Goal: Manage account settings

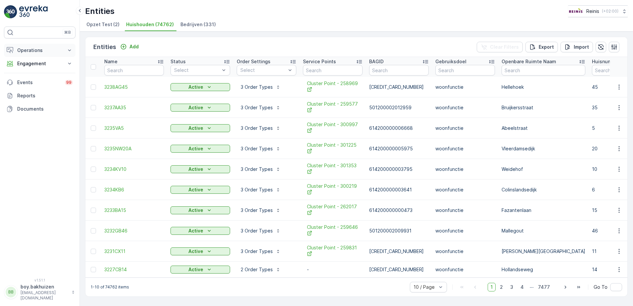
click at [71, 47] on icon at bounding box center [69, 50] width 7 height 7
click at [26, 95] on link "Settings" at bounding box center [44, 98] width 61 height 9
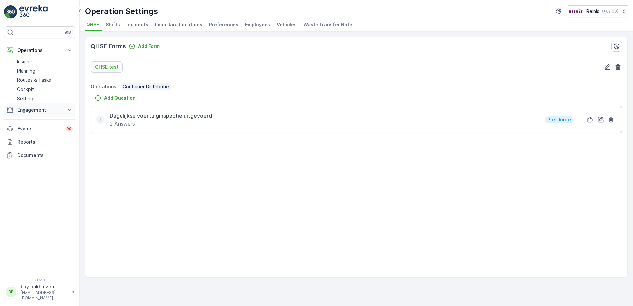
click at [70, 111] on icon at bounding box center [69, 110] width 3 height 2
click at [55, 290] on p "boy.bakhuizen" at bounding box center [45, 286] width 48 height 7
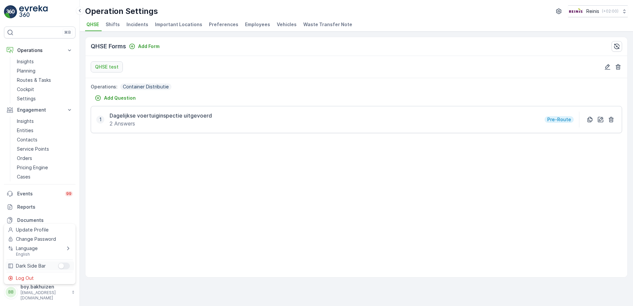
click at [61, 267] on div "Menu" at bounding box center [61, 265] width 5 height 5
click at [58, 263] on input "Menu" at bounding box center [58, 263] width 0 height 0
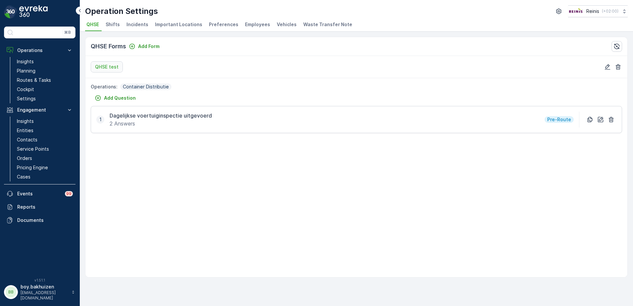
click at [153, 238] on div "Operations : Container Distributie Add Question 1 Dagelijkse voertuiginspectie …" at bounding box center [356, 177] width 542 height 199
click at [29, 64] on p "Insights" at bounding box center [25, 61] width 17 height 7
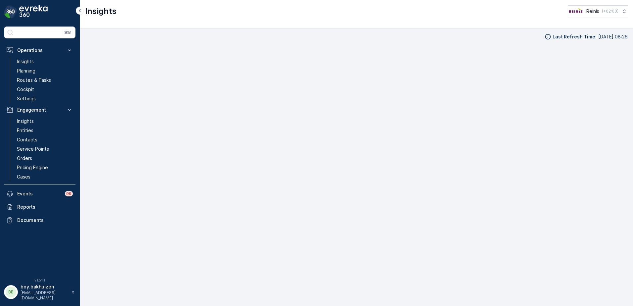
scroll to position [8, 0]
